Goal: Transaction & Acquisition: Purchase product/service

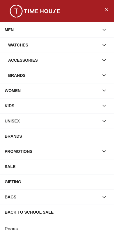
click at [79, 42] on div "Watches" at bounding box center [53, 45] width 91 height 11
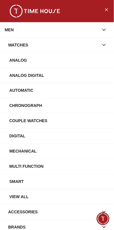
click at [68, 57] on div "Analog" at bounding box center [59, 60] width 100 height 11
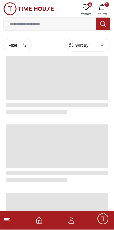
click at [74, 29] on input at bounding box center [50, 24] width 93 height 12
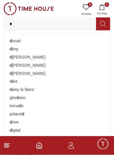
type input "**"
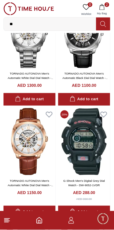
scroll to position [259, 0]
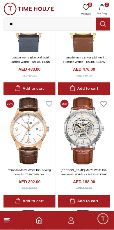
scroll to position [1205, 0]
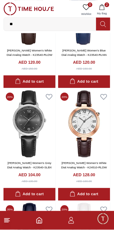
scroll to position [1992, 0]
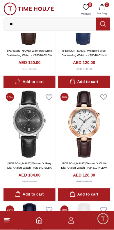
scroll to position [1205, 0]
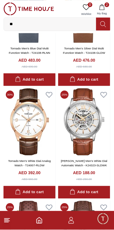
click at [110, 9] on button "2 My Bag" at bounding box center [102, 9] width 17 height 15
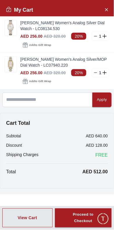
click at [107, 9] on icon "Close Account" at bounding box center [106, 9] width 5 height 7
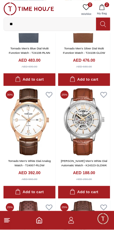
click at [109, 8] on button "2 My Bag" at bounding box center [102, 9] width 17 height 15
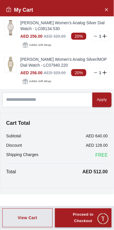
click at [45, 82] on span "Add to Gift Wrap" at bounding box center [40, 81] width 22 height 6
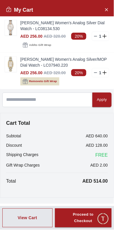
click at [95, 221] on div "Proceed to Checkout" at bounding box center [84, 217] width 36 height 13
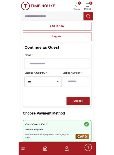
scroll to position [41, 0]
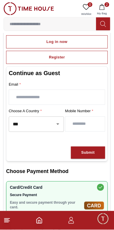
click at [58, 123] on icon "Open" at bounding box center [58, 123] width 3 height 1
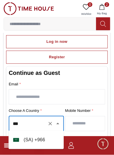
scroll to position [0, 0]
click at [42, 140] on li "( [GEOGRAPHIC_DATA] ) + 966" at bounding box center [35, 140] width 55 height 14
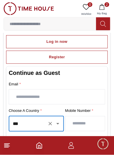
type input "***"
click at [87, 124] on input "number" at bounding box center [86, 124] width 40 height 15
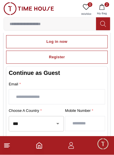
type input "*********"
click at [74, 95] on input "text" at bounding box center [57, 97] width 96 height 15
type input "**********"
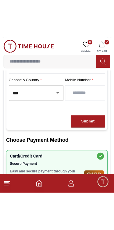
scroll to position [118, 0]
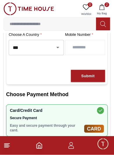
click at [96, 76] on button "Submit" at bounding box center [88, 76] width 34 height 13
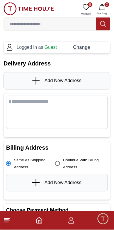
scroll to position [0, 0]
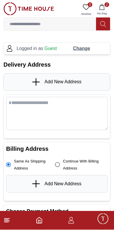
click at [78, 163] on span "Continue With Billing Address" at bounding box center [83, 165] width 40 height 14
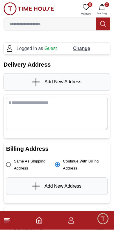
click at [81, 186] on span "Add New Address" at bounding box center [63, 186] width 37 height 7
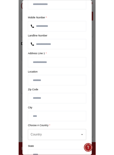
scroll to position [33, 0]
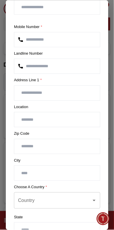
click at [86, 90] on input "text" at bounding box center [57, 93] width 86 height 15
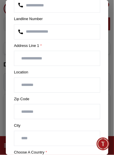
scroll to position [67, 0]
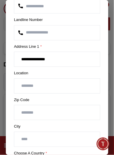
type input "**********"
click at [66, 85] on input "text" at bounding box center [57, 86] width 86 height 15
click at [66, 84] on input "text" at bounding box center [57, 86] width 86 height 15
paste input "**********"
type input "*"
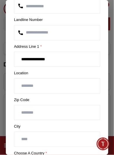
paste input "**********"
type input "**********"
click at [73, 110] on input "number" at bounding box center [57, 113] width 86 height 15
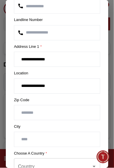
type input "*****"
click at [67, 139] on input "text" at bounding box center [57, 139] width 86 height 15
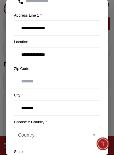
scroll to position [107, 0]
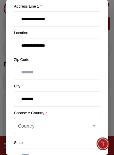
type input "*******"
click at [84, 123] on input "Country" at bounding box center [53, 126] width 73 height 11
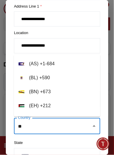
type input "*"
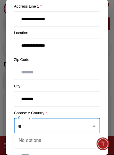
type input "*"
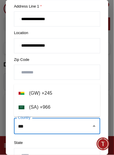
click at [46, 109] on li "( [GEOGRAPHIC_DATA] ) + 966" at bounding box center [57, 108] width 87 height 14
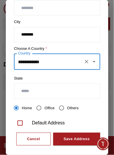
scroll to position [177, 0]
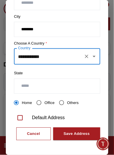
type input "**********"
click at [66, 79] on input "text" at bounding box center [57, 86] width 86 height 15
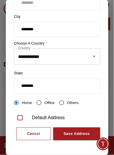
type input "*******"
click at [82, 134] on div "Save Address" at bounding box center [77, 134] width 26 height 7
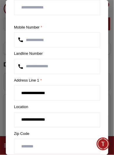
scroll to position [0, 0]
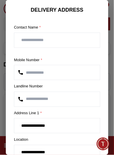
click at [81, 38] on input "text" at bounding box center [57, 40] width 86 height 15
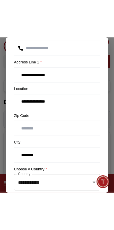
scroll to position [177, 0]
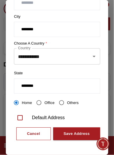
type input "********"
click at [90, 134] on div "Save Address" at bounding box center [77, 134] width 26 height 7
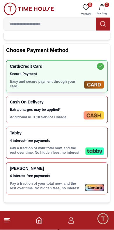
scroll to position [242, 0]
click at [93, 130] on div "Tabby 4 interest-free payments Pay a fraction of your total now, and the rest o…" at bounding box center [57, 143] width 102 height 32
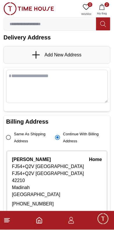
scroll to position [0, 0]
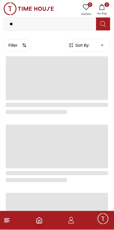
scroll to position [983, 0]
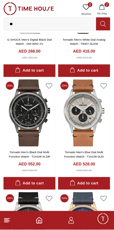
click at [73, 222] on icon "button" at bounding box center [71, 220] width 7 height 7
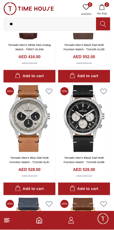
scroll to position [876, 0]
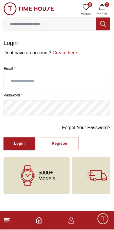
click at [107, 5] on span "2" at bounding box center [107, 4] width 5 height 5
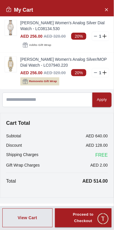
click at [105, 36] on icon at bounding box center [105, 36] width 4 height 0
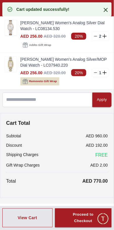
click at [107, 9] on icon at bounding box center [106, 10] width 4 height 4
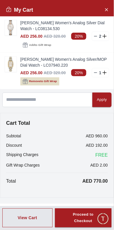
click at [53, 30] on link "[PERSON_NAME] Women's Analog Silver Dial Watch - LC08134.530" at bounding box center [64, 26] width 89 height 12
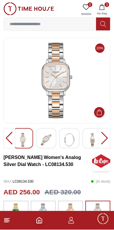
click at [107, 11] on button "3 My Bag" at bounding box center [102, 9] width 17 height 15
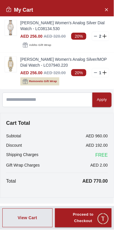
click at [39, 36] on span "AED 256.00" at bounding box center [31, 36] width 22 height 5
click at [10, 30] on img at bounding box center [11, 27] width 12 height 15
click at [96, 36] on line at bounding box center [96, 36] width 3 height 0
click at [98, 36] on icon at bounding box center [96, 36] width 5 height 5
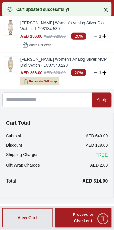
click at [104, 36] on icon at bounding box center [105, 36] width 5 height 4
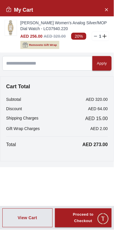
click at [98, 36] on icon at bounding box center [96, 36] width 5 height 5
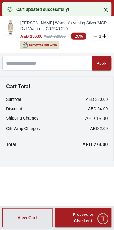
click at [105, 8] on icon at bounding box center [106, 9] width 7 height 7
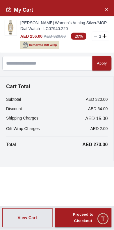
click at [99, 130] on p "AED 2.00" at bounding box center [100, 129] width 18 height 6
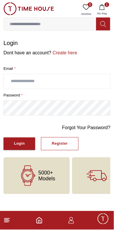
click at [9, 223] on icon at bounding box center [7, 220] width 7 height 7
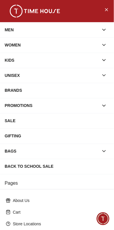
scroll to position [83, 0]
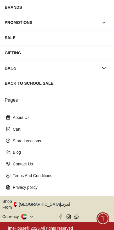
click at [37, 201] on button "Shop From [GEOGRAPHIC_DATA]" at bounding box center [33, 204] width 63 height 12
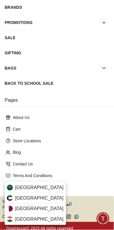
click at [20, 187] on span "[GEOGRAPHIC_DATA]" at bounding box center [39, 187] width 49 height 7
